Goal: Transaction & Acquisition: Subscribe to service/newsletter

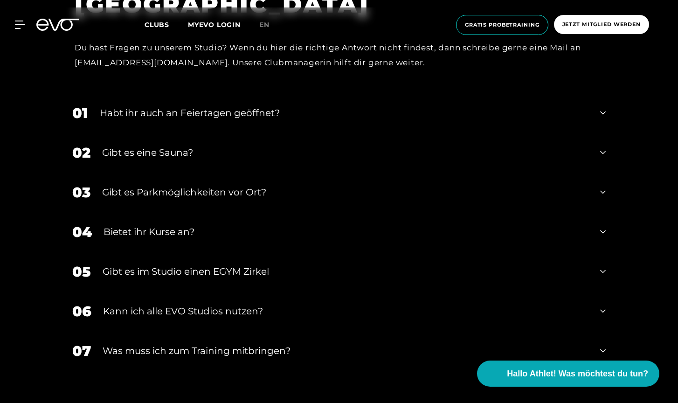
scroll to position [3446, 0]
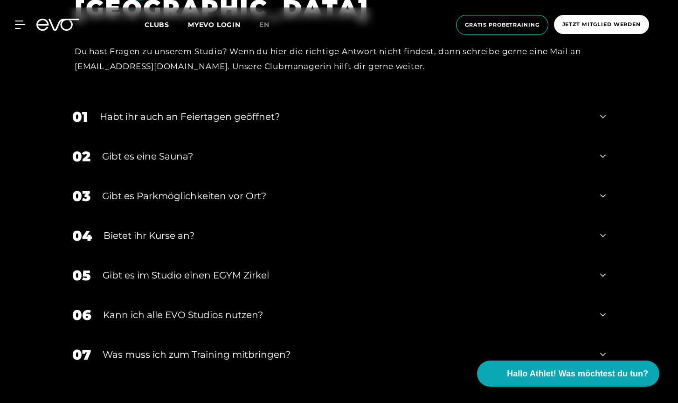
click at [171, 150] on div "Gibt es eine Sauna?" at bounding box center [345, 156] width 487 height 14
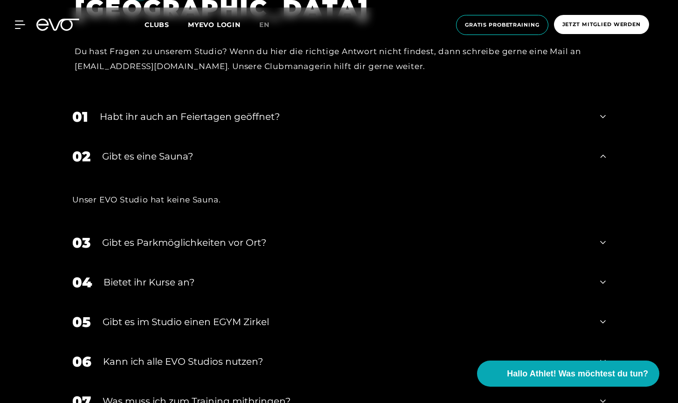
click at [170, 150] on div "Gibt es eine Sauna?" at bounding box center [345, 156] width 487 height 14
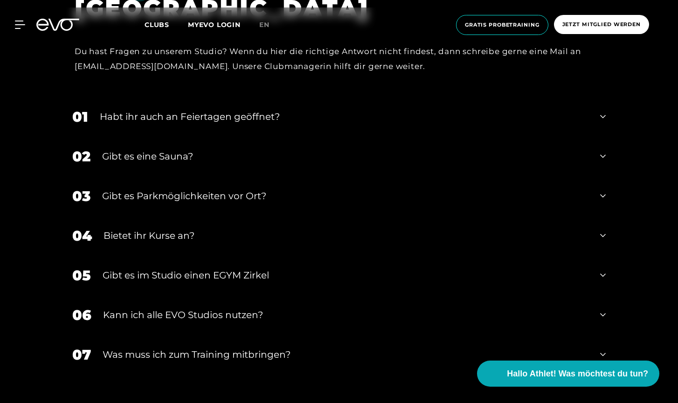
click at [181, 110] on div "Habt ihr auch an Feiertagen geöffnet?" at bounding box center [344, 117] width 489 height 14
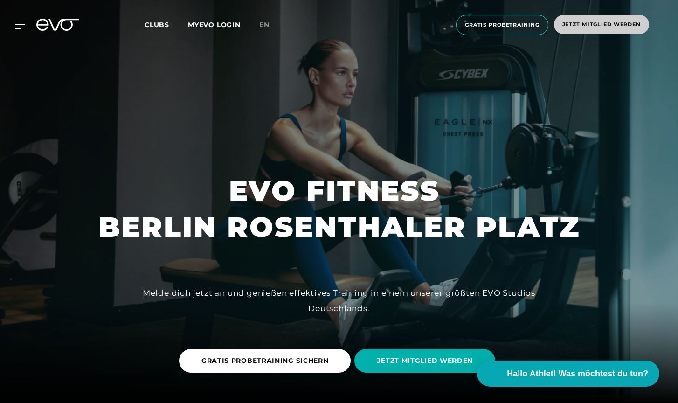
click at [625, 25] on span "Jetzt Mitglied werden" at bounding box center [602, 25] width 78 height 8
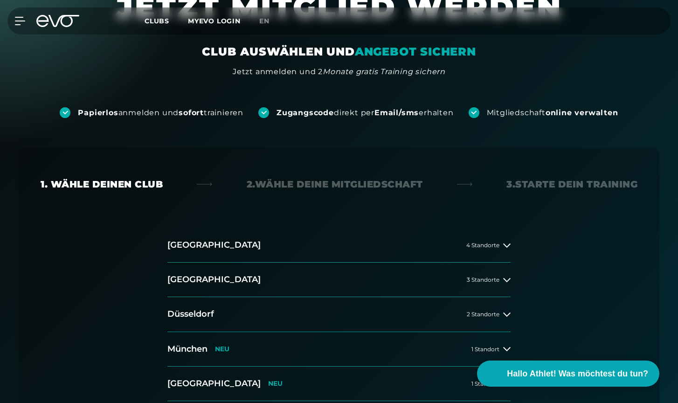
scroll to position [158, 0]
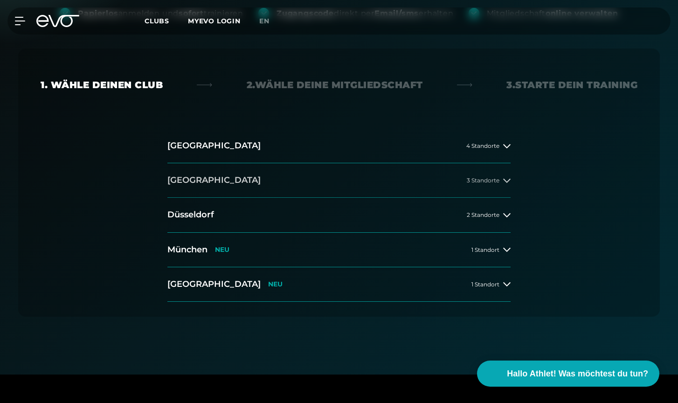
click at [328, 184] on button "[GEOGRAPHIC_DATA] 3 Standorte" at bounding box center [338, 180] width 343 height 35
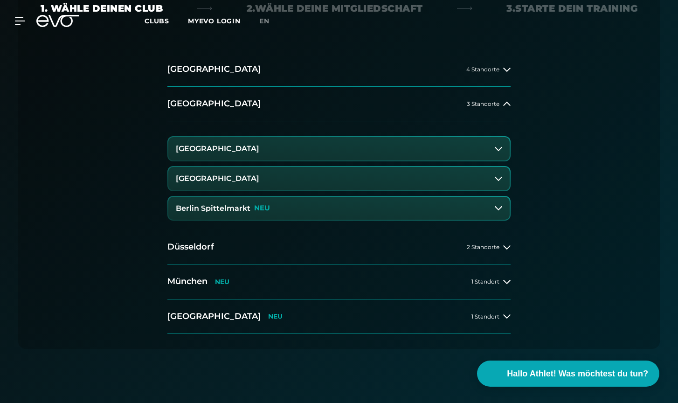
scroll to position [268, 0]
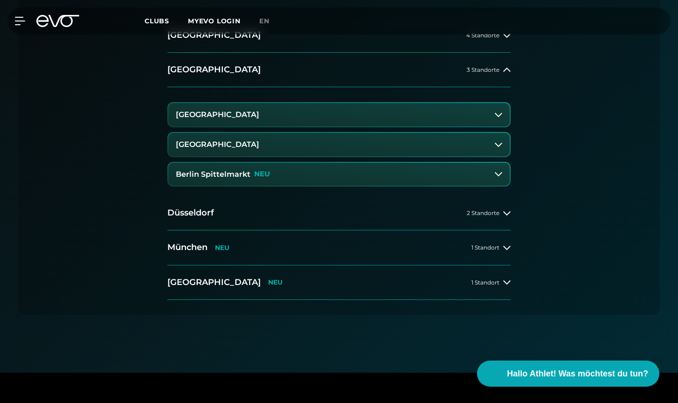
click at [259, 146] on h3 "[GEOGRAPHIC_DATA]" at bounding box center [218, 144] width 84 height 8
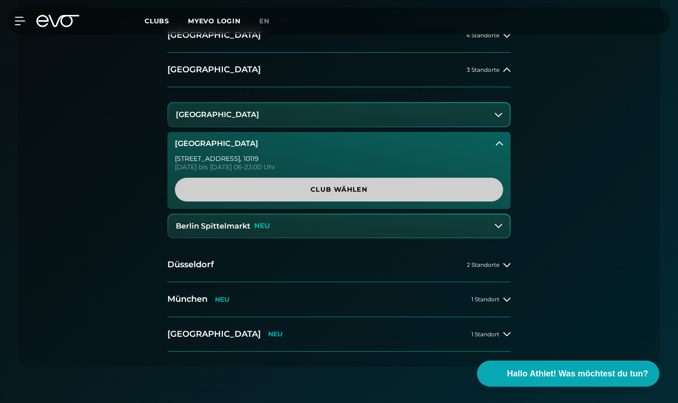
click at [326, 192] on span "Club wählen" at bounding box center [339, 190] width 284 height 10
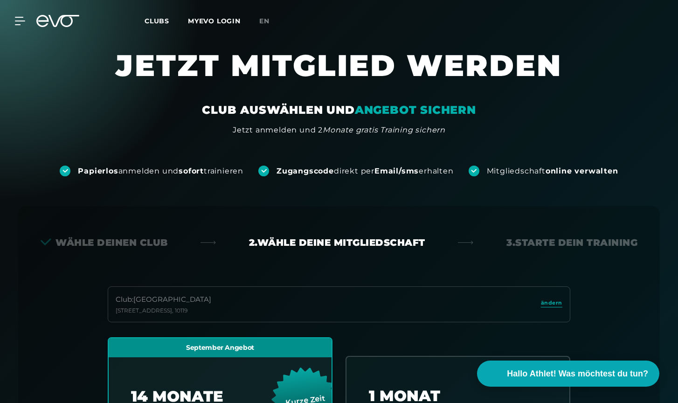
scroll to position [0, 0]
